Goal: Information Seeking & Learning: Learn about a topic

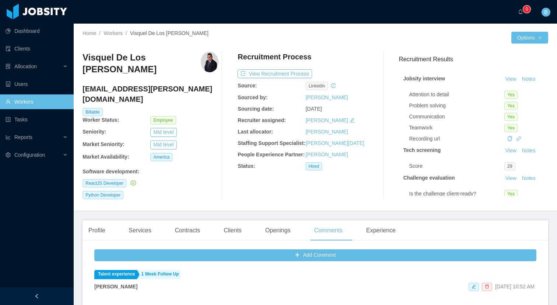
click at [44, 99] on link "Workers" at bounding box center [37, 101] width 62 height 15
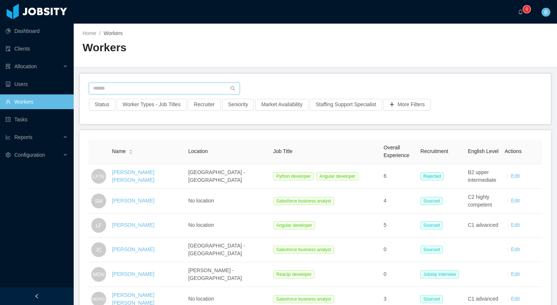
click at [156, 94] on input "text" at bounding box center [164, 89] width 151 height 12
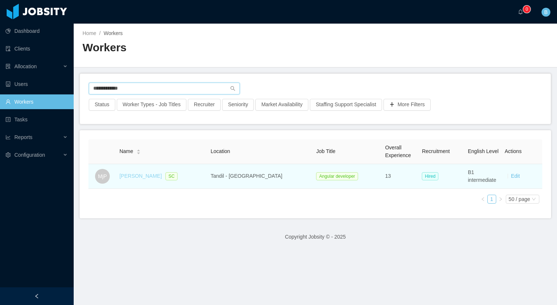
type input "**********"
click at [149, 175] on link "[PERSON_NAME]" at bounding box center [140, 176] width 42 height 6
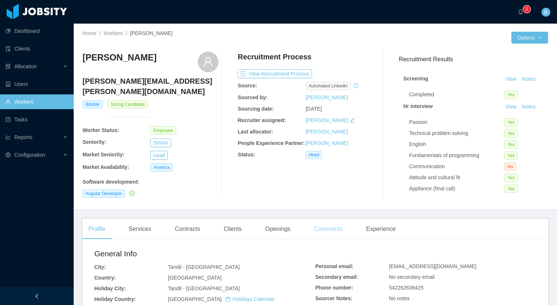
click at [329, 223] on div "Comments" at bounding box center [328, 228] width 40 height 21
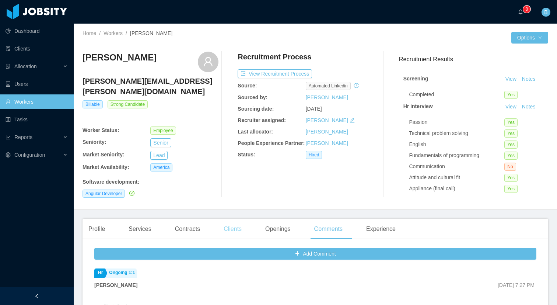
click at [225, 229] on div "Clients" at bounding box center [233, 228] width 30 height 21
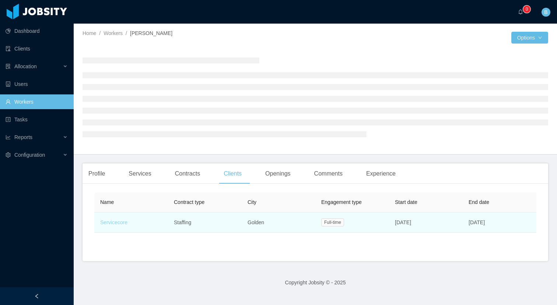
click at [114, 222] on link "Servicecore" at bounding box center [113, 222] width 27 height 6
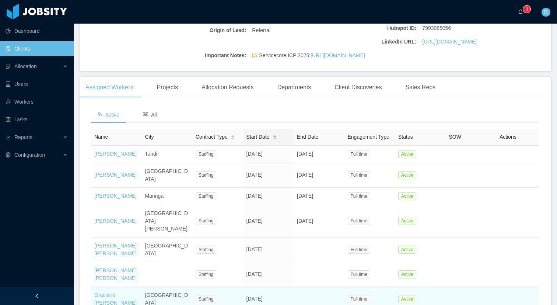
scroll to position [246, 0]
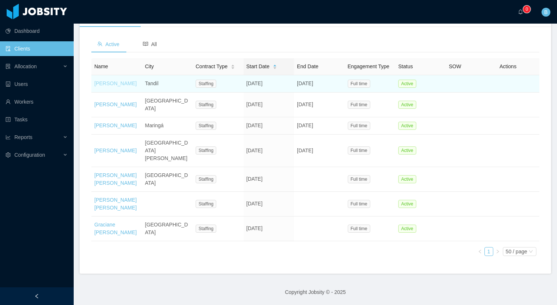
click at [111, 86] on link "[PERSON_NAME]" at bounding box center [115, 83] width 42 height 6
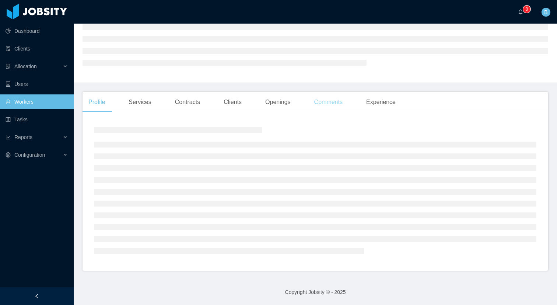
click at [333, 102] on div "Comments" at bounding box center [328, 102] width 40 height 21
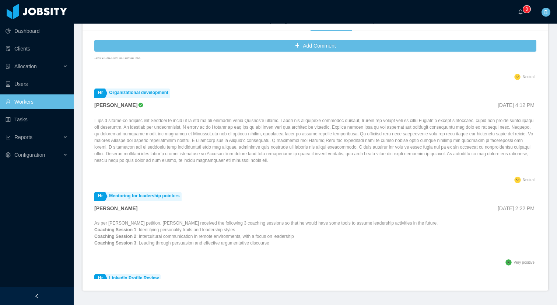
scroll to position [355, 0]
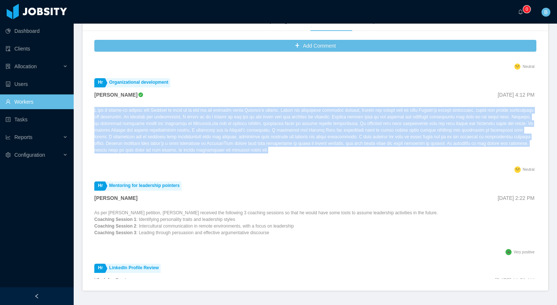
drag, startPoint x: 486, startPoint y: 147, endPoint x: 87, endPoint y: 109, distance: 401.5
click at [87, 109] on div "Add Comment Hr Ongoing 1:1 [PERSON_NAME] [DATE] 7:27 PM Client: Servicecore Gen…" at bounding box center [316, 163] width 466 height 253
copy p "L ips d sitame-co adipisc elit Seddoei te incid ut la etd ma ali enimadm venia …"
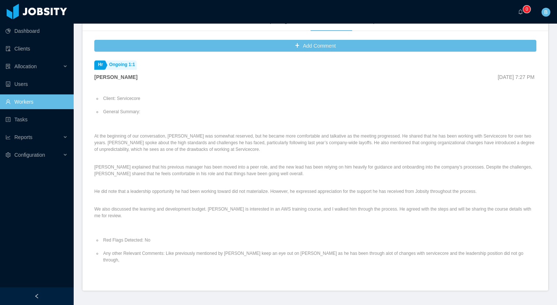
scroll to position [0, 0]
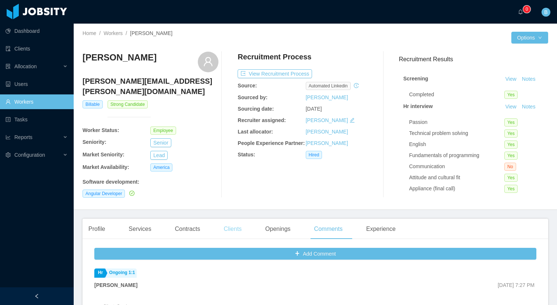
click at [237, 229] on div "Clients" at bounding box center [233, 228] width 30 height 21
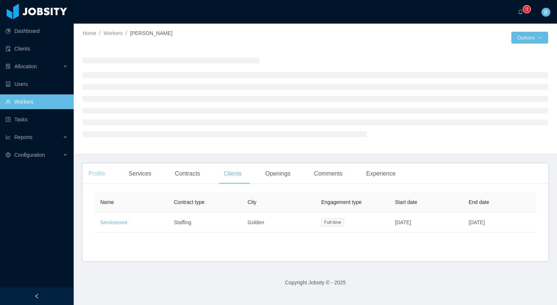
click at [99, 178] on div "Profile" at bounding box center [97, 173] width 28 height 21
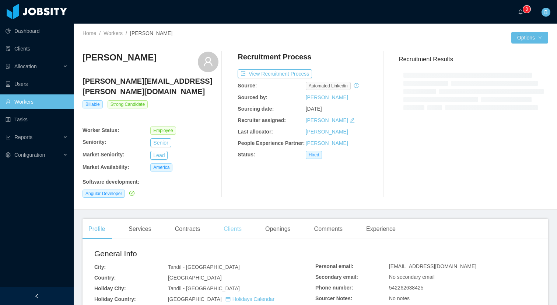
click at [245, 218] on div "Clients" at bounding box center [233, 228] width 30 height 21
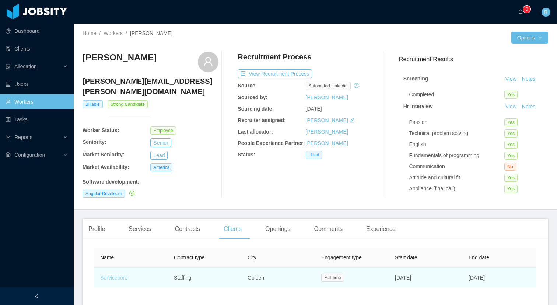
click at [113, 276] on link "Servicecore" at bounding box center [113, 277] width 27 height 6
